Goal: Find specific page/section: Find specific page/section

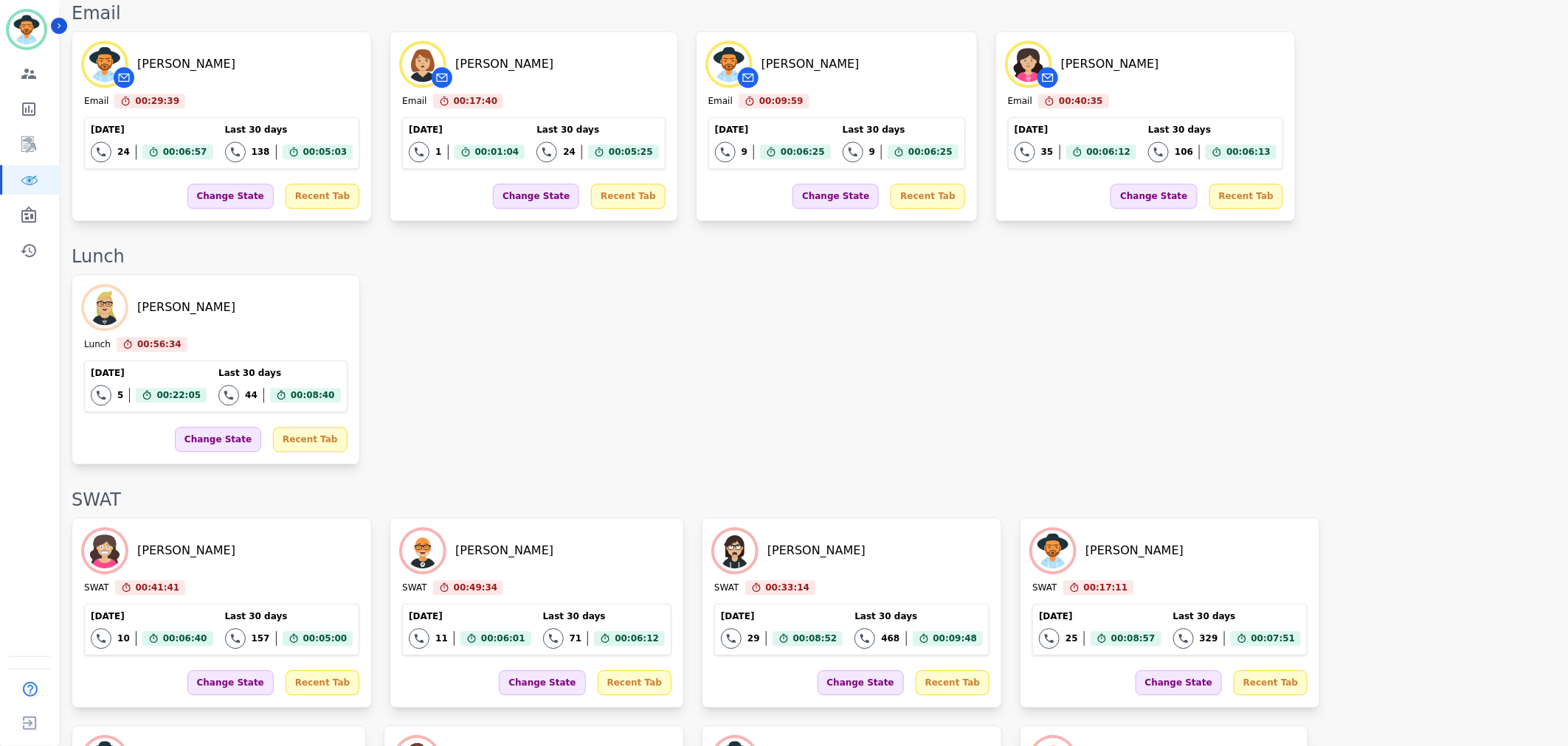
scroll to position [1966, 0]
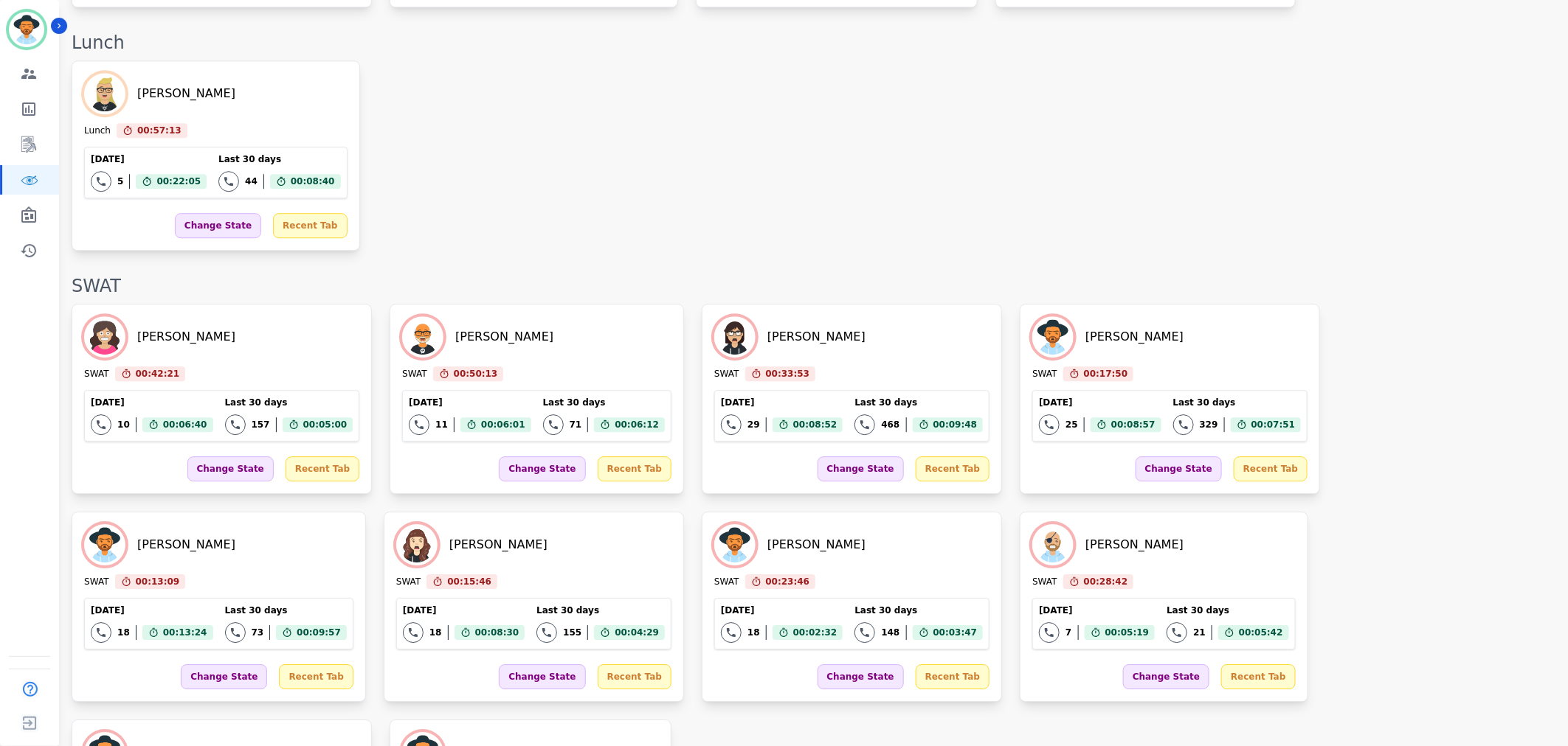
click at [1118, 274] on div "SWAT" at bounding box center [812, 285] width 1482 height 24
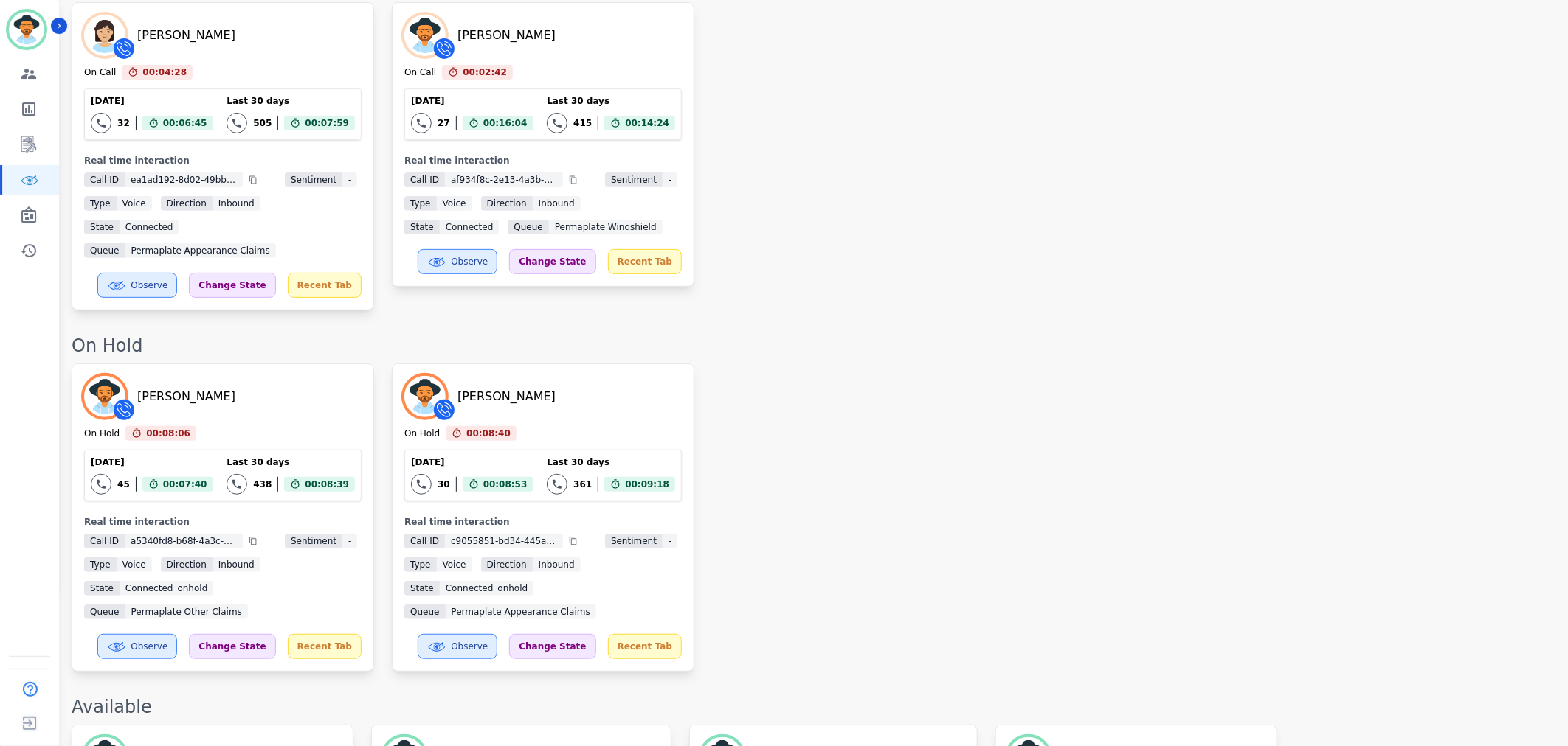
scroll to position [0, 0]
